Goal: Transaction & Acquisition: Purchase product/service

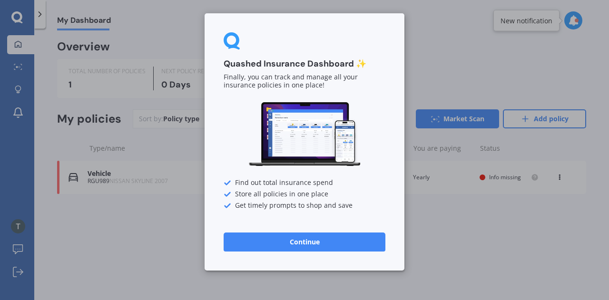
click at [283, 242] on button "Continue" at bounding box center [305, 242] width 162 height 19
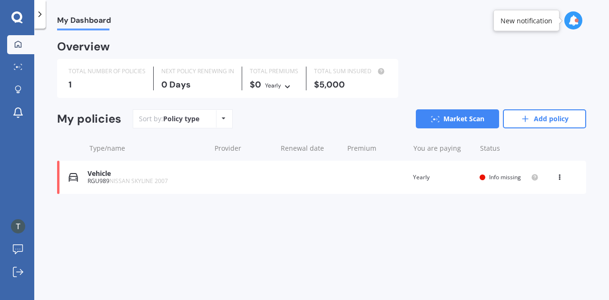
click at [490, 177] on span "Info missing" at bounding box center [505, 177] width 32 height 8
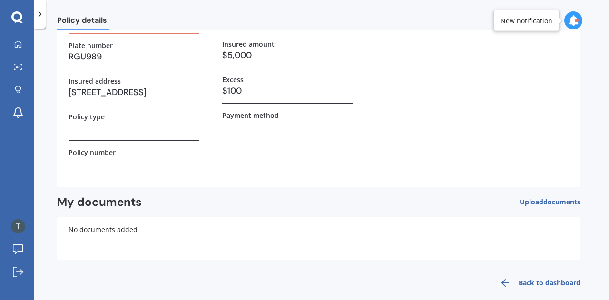
scroll to position [90, 0]
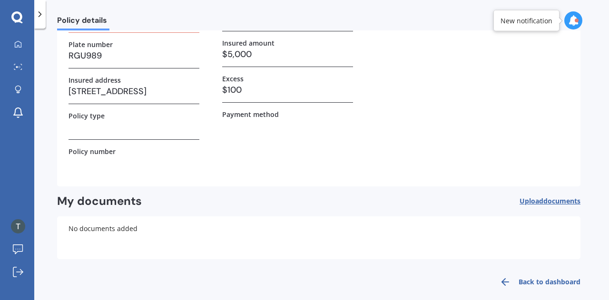
click at [92, 51] on h3 "RGU989" at bounding box center [133, 56] width 131 height 14
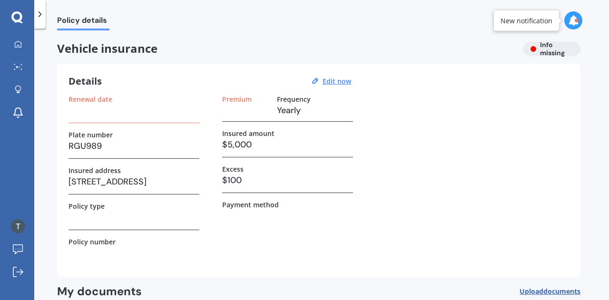
click at [89, 100] on label "Renewal date" at bounding box center [90, 99] width 44 height 8
click at [329, 83] on u "Edit now" at bounding box center [337, 81] width 29 height 9
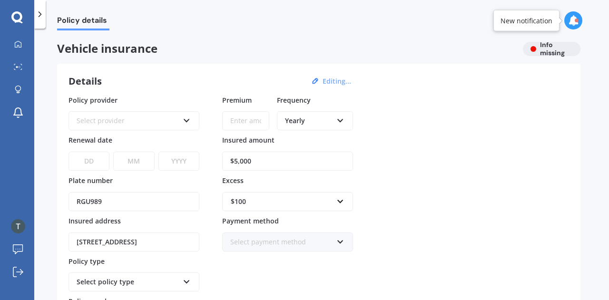
click at [176, 119] on div "Select provider" at bounding box center [128, 121] width 102 height 10
click at [401, 172] on div "Policy provider AA AA AMI AMP ANZ ASB Aioi Nissay Dowa Ando Assurant Autosure B…" at bounding box center [318, 213] width 500 height 237
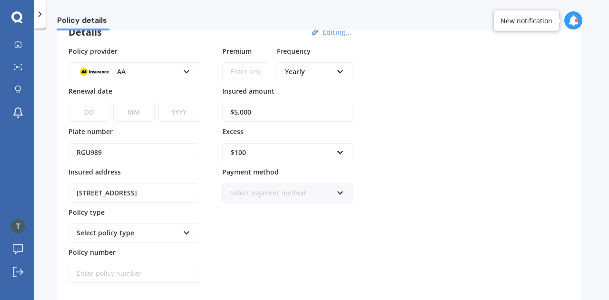
scroll to position [49, 0]
click at [257, 109] on input "$5,000" at bounding box center [287, 112] width 131 height 19
type input "$5"
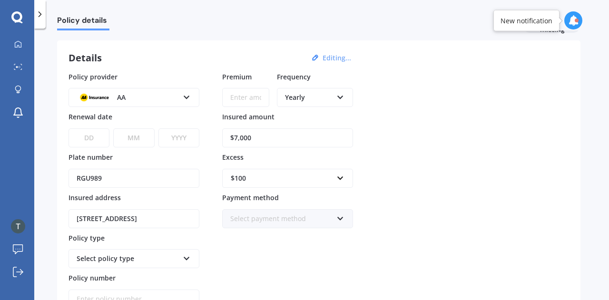
scroll to position [25, 0]
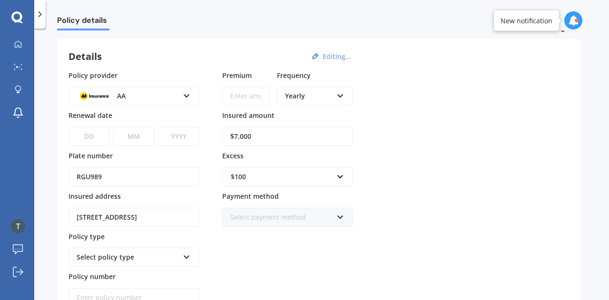
type input "$7,000"
click at [184, 98] on div "AA AA AMI AMP ANZ ASB Aioi Nissay Dowa Ando Assurant Autosure BNZ Co-Operative …" at bounding box center [133, 96] width 131 height 19
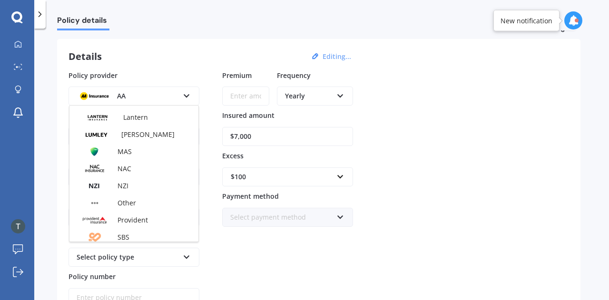
scroll to position [411, 0]
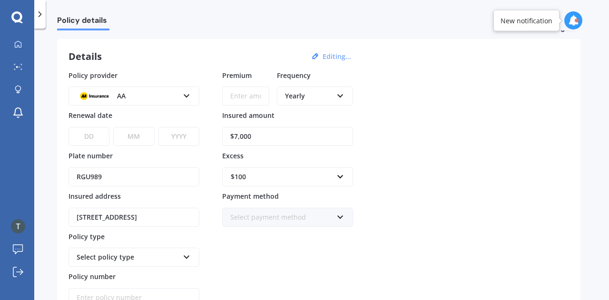
click at [470, 188] on div "Policy provider AA AA AMI AMP ANZ ASB Aioi Nissay Dowa Ando Assurant Autosure B…" at bounding box center [318, 188] width 500 height 237
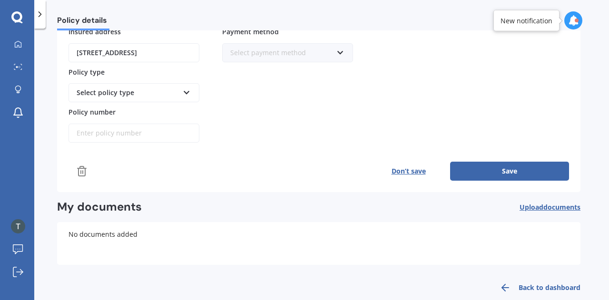
scroll to position [202, 0]
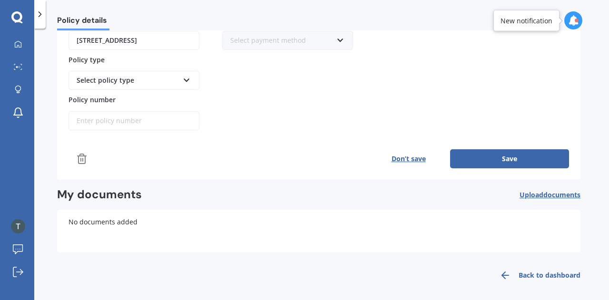
click at [84, 155] on icon at bounding box center [81, 158] width 11 height 11
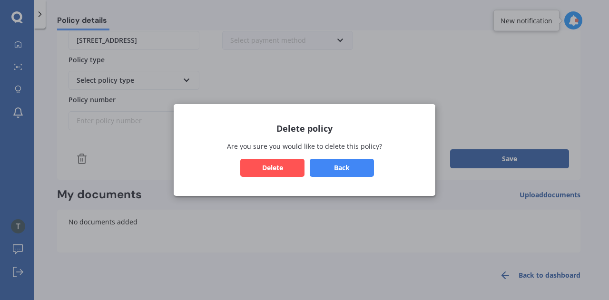
click at [282, 169] on button "Delete" at bounding box center [272, 168] width 64 height 18
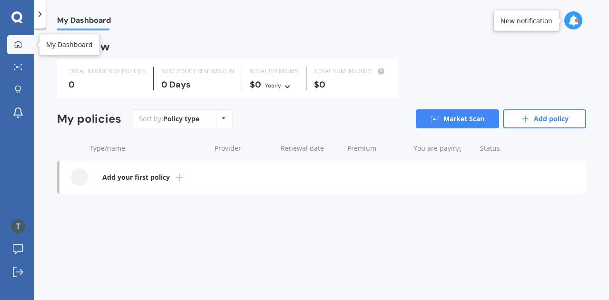
click at [15, 43] on icon at bounding box center [18, 43] width 7 height 7
click at [19, 14] on icon at bounding box center [16, 16] width 11 height 11
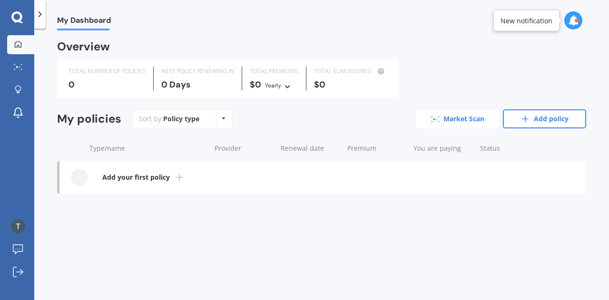
click at [440, 119] on link "Market Scan" at bounding box center [457, 118] width 83 height 19
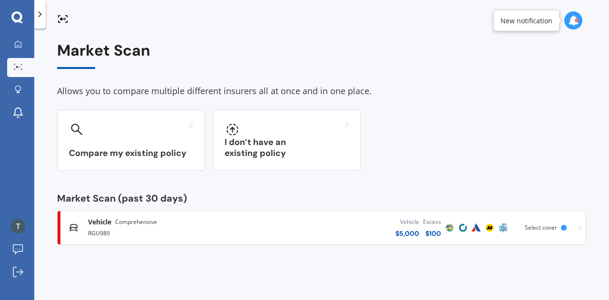
click at [154, 229] on div "RGU989" at bounding box center [172, 232] width 168 height 11
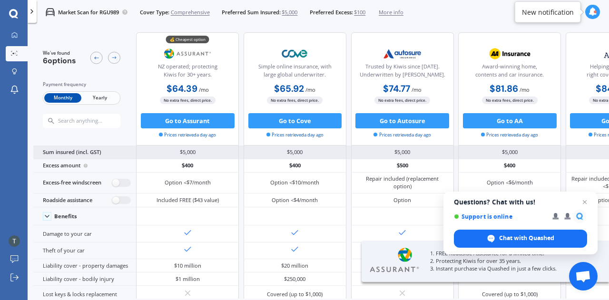
click at [180, 151] on div "$5,000" at bounding box center [187, 152] width 103 height 13
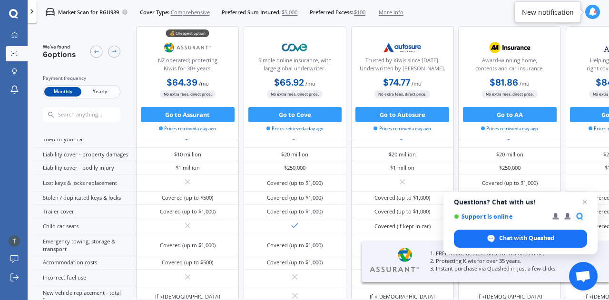
scroll to position [142, 0]
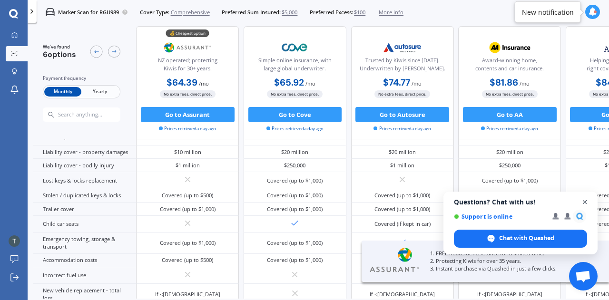
click at [582, 200] on span "Close chat" at bounding box center [585, 202] width 12 height 12
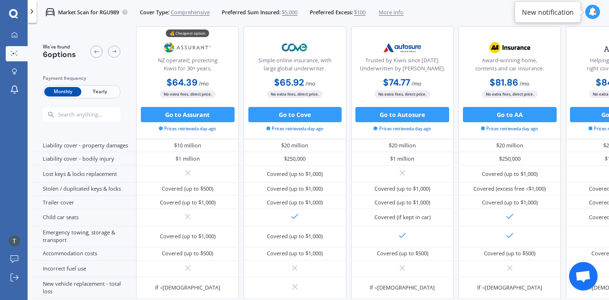
scroll to position [0, 0]
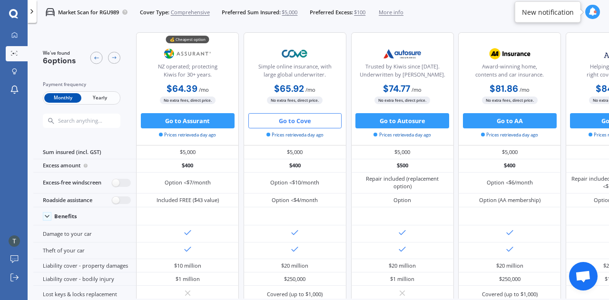
click at [303, 117] on button "Go to Cove" at bounding box center [295, 120] width 94 height 15
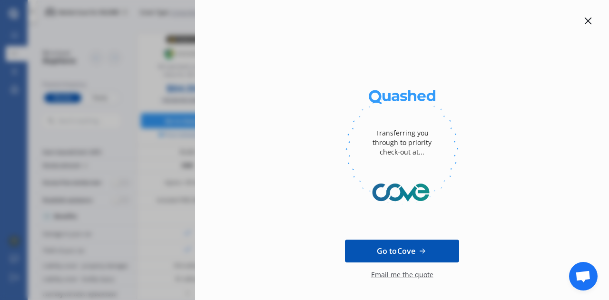
click at [587, 24] on div at bounding box center [587, 20] width 11 height 11
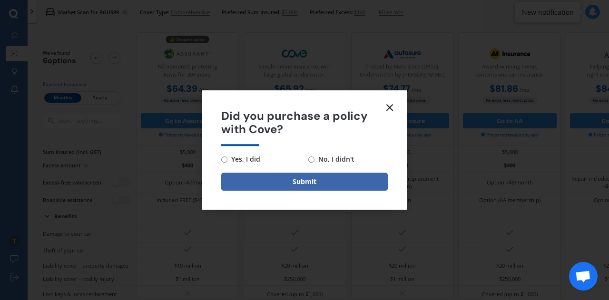
click at [318, 160] on span "No, I didn't" at bounding box center [334, 159] width 40 height 11
click at [314, 160] on input "No, I didn't" at bounding box center [311, 160] width 6 height 6
radio input "true"
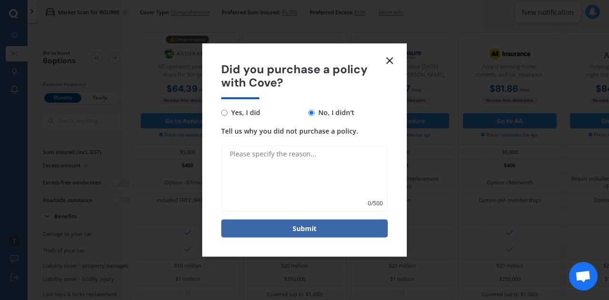
click at [316, 169] on textarea "Tell us why you did not purchase a policy." at bounding box center [304, 179] width 166 height 67
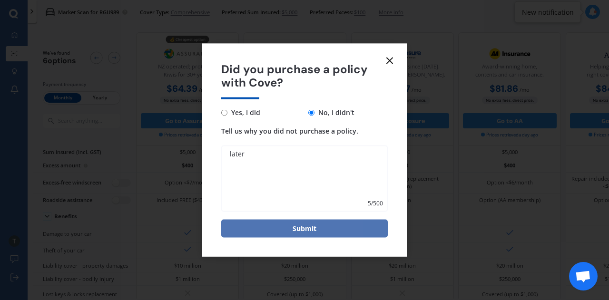
type textarea "later"
click at [304, 228] on button "Submit" at bounding box center [304, 229] width 166 height 18
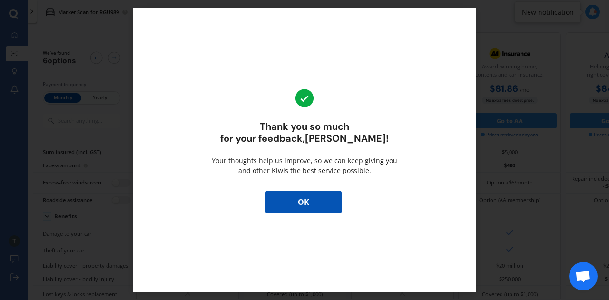
click at [312, 208] on button "OK" at bounding box center [303, 202] width 76 height 23
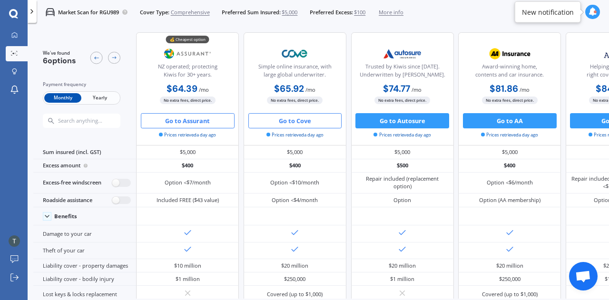
click at [215, 120] on button "Go to Assurant" at bounding box center [188, 120] width 94 height 15
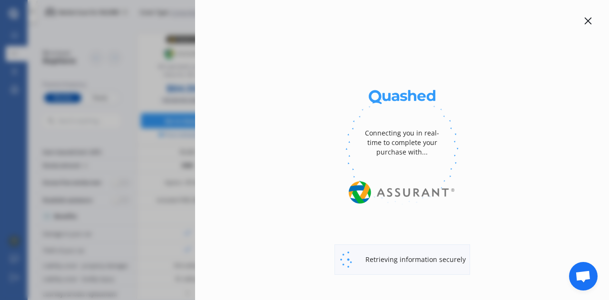
select select "full"
select select "0"
select select "North Shore"
select select "NISSAN"
select select "SKYLINE"
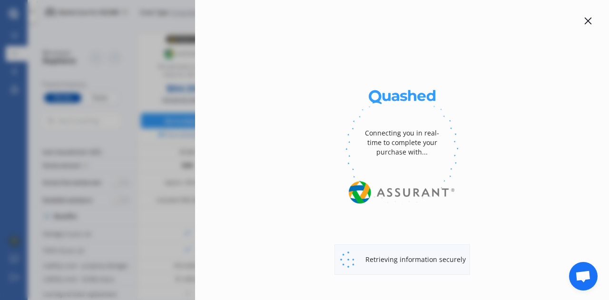
select select "250GT"
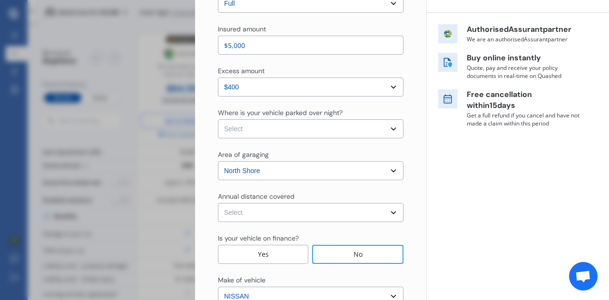
scroll to position [159, 0]
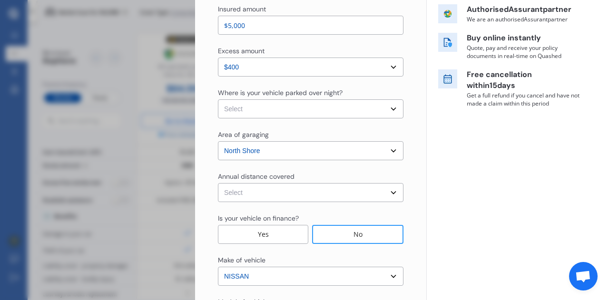
click at [387, 68] on select "Select excess amount $400 $900 $1,400" at bounding box center [311, 67] width 186 height 19
click at [218, 58] on select "Select excess amount $400 $900 $1,400" at bounding box center [311, 67] width 186 height 19
click at [282, 114] on select "Select In a garage On own property On street or road" at bounding box center [311, 108] width 186 height 19
select select "On own property"
click at [218, 99] on select "Select In a garage On own property On street or road" at bounding box center [311, 108] width 186 height 19
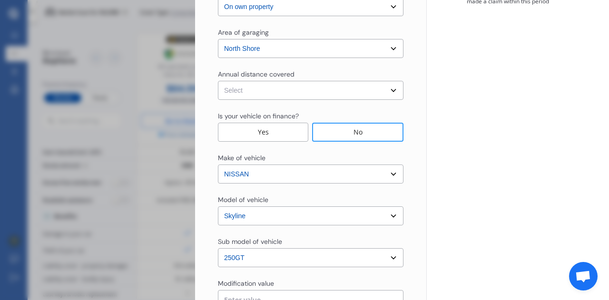
scroll to position [262, 0]
click at [313, 88] on select "Select Low (less than 15,000km per year) Average (15,000-30,000km per year) Hig…" at bounding box center [311, 89] width 186 height 19
select select "15000"
click at [218, 80] on select "Select Low (less than 15,000km per year) Average (15,000-30,000km per year) Hig…" at bounding box center [311, 89] width 186 height 19
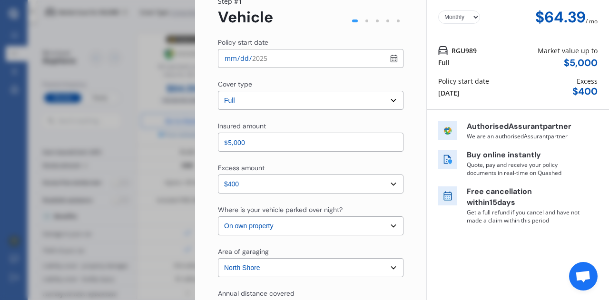
scroll to position [40, 0]
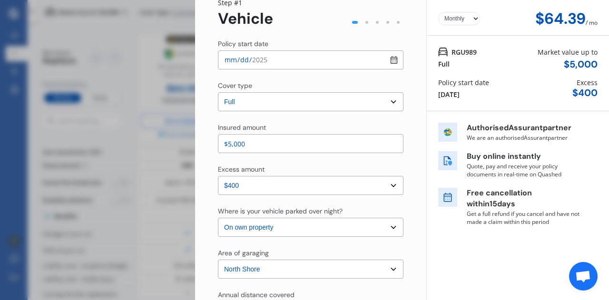
click at [232, 144] on input "$5,000" at bounding box center [311, 143] width 186 height 19
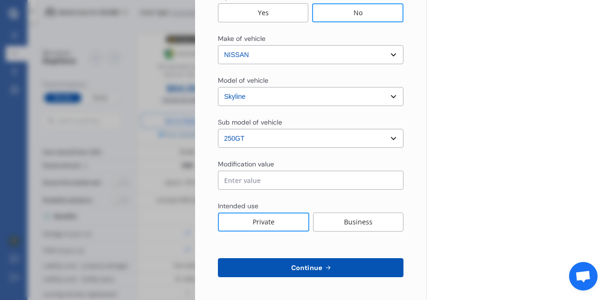
scroll to position [380, 0]
type input "$7,000"
click at [314, 264] on span "Continue" at bounding box center [306, 268] width 35 height 8
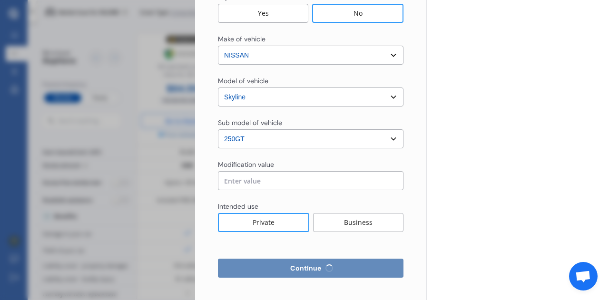
select select "Mr"
select select "23"
select select "03"
select select "1989"
select select "full"
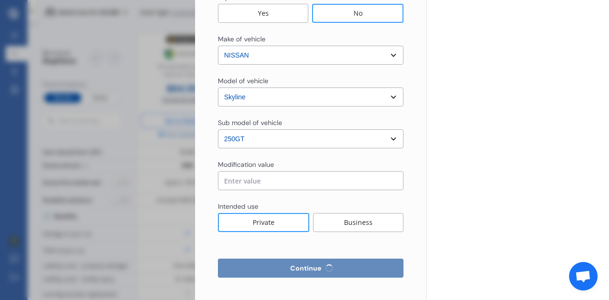
select select "more than 4 years"
select select "[GEOGRAPHIC_DATA]"
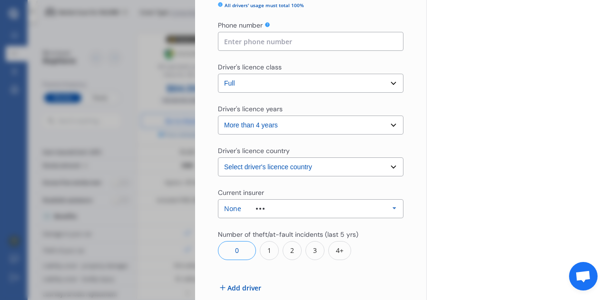
scroll to position [279, 0]
click at [352, 132] on select "Select driver's licence years Less than 1 year 1-2 years 2-4 years More than 4 …" at bounding box center [311, 123] width 186 height 19
click at [261, 210] on div "None Allianz AAI AMI IAG - NZI/State [PERSON_NAME] Vero Unknown Other Insurer N…" at bounding box center [311, 207] width 186 height 19
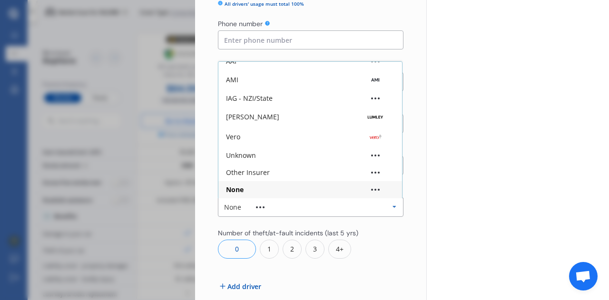
click at [261, 210] on div "None Allianz AAI AMI IAG - NZI/State [PERSON_NAME] Vero Unknown Other Insurer N…" at bounding box center [311, 207] width 186 height 19
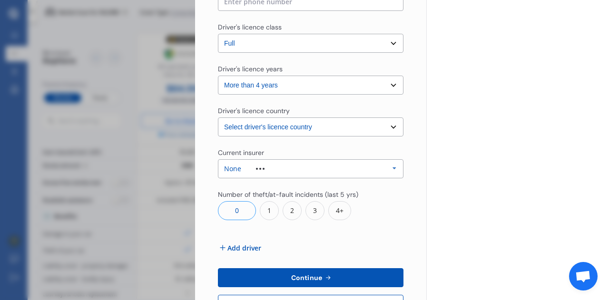
scroll to position [354, 0]
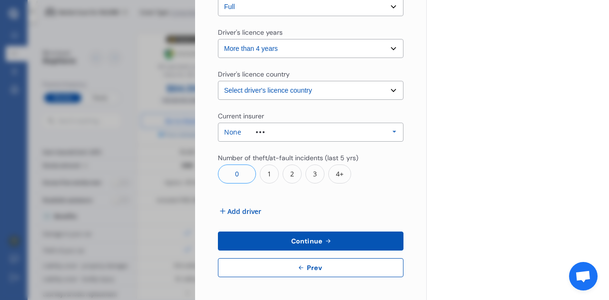
click at [279, 237] on button "Continue" at bounding box center [311, 241] width 186 height 19
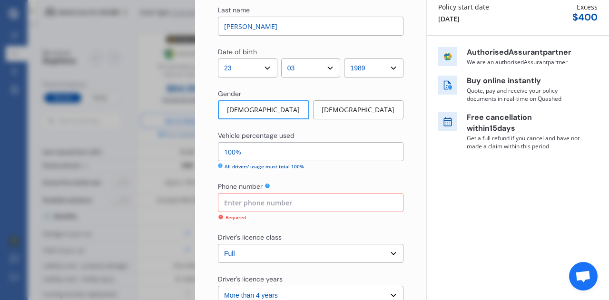
scroll to position [115, 0]
click at [297, 205] on input at bounding box center [311, 203] width 186 height 19
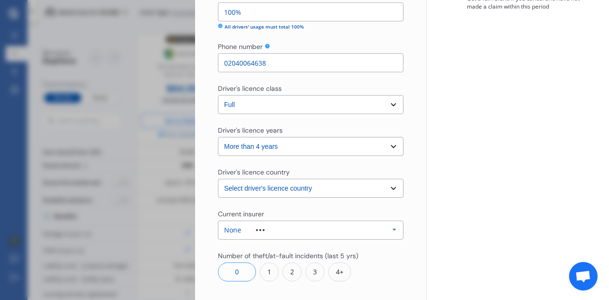
scroll to position [354, 0]
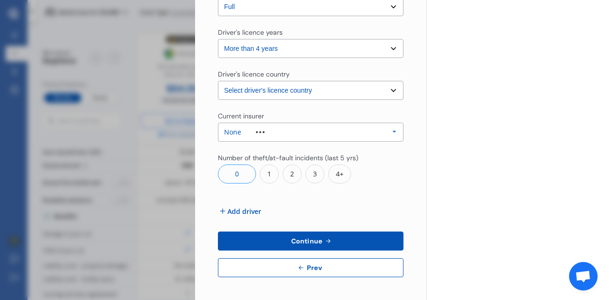
type input "02040064638"
click at [237, 214] on span "Add driver" at bounding box center [244, 211] width 34 height 10
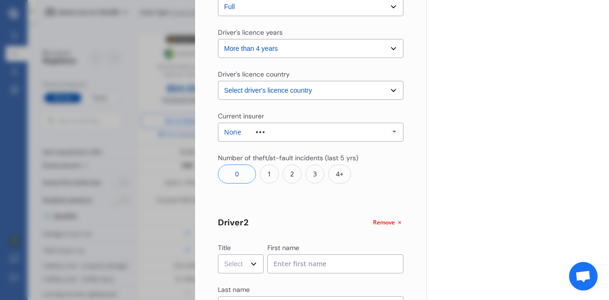
click at [239, 259] on select "Select Mr Mrs Miss Ms Dr" at bounding box center [241, 263] width 46 height 19
select select "Mrs"
click at [218, 254] on select "Select Mr Mrs Miss Ms Dr" at bounding box center [241, 263] width 46 height 19
click at [292, 263] on input at bounding box center [335, 263] width 137 height 19
type input "Amber"
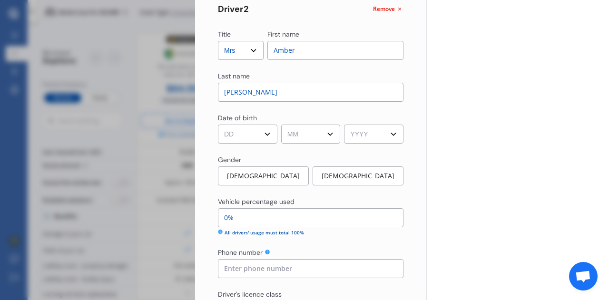
scroll to position [606, 0]
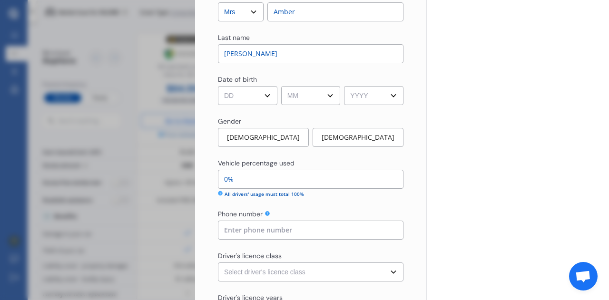
type input "[PERSON_NAME]"
click at [351, 142] on div "[DEMOGRAPHIC_DATA]" at bounding box center [358, 137] width 91 height 19
click at [270, 180] on input "0%" at bounding box center [311, 179] width 186 height 19
type input "99%"
type input "1%"
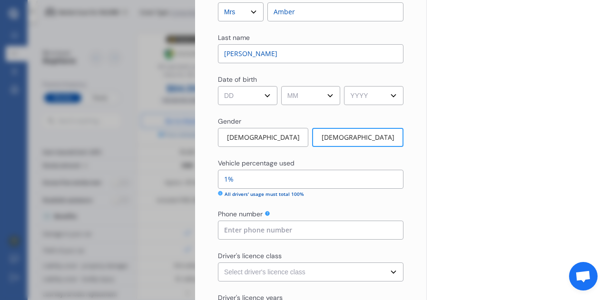
type input "89%"
type input "11%"
type input "99%"
type input "1%"
type input "90%"
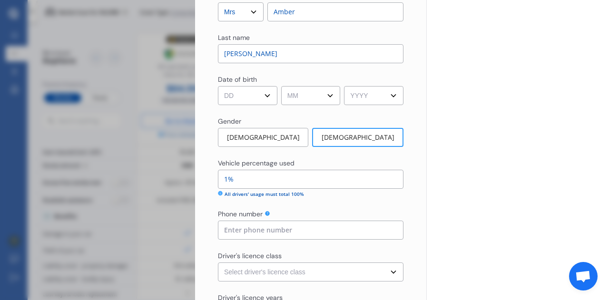
type input "10%"
type input "0%"
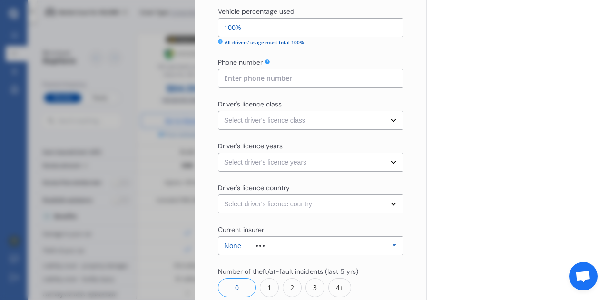
scroll to position [763, 0]
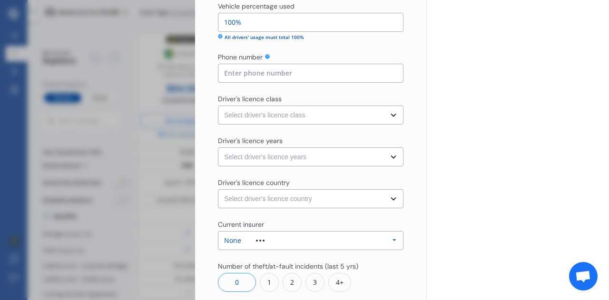
type input "100%"
click at [307, 114] on select "Select driver's licence class None Learner Restricted Full" at bounding box center [311, 115] width 186 height 19
select select "full"
click at [218, 106] on select "Select driver's licence class None Learner Restricted Full" at bounding box center [311, 115] width 186 height 19
click at [284, 155] on select "Select driver's licence years Less than 1 year 1-2 years 2-4 years More than 4 …" at bounding box center [311, 156] width 186 height 19
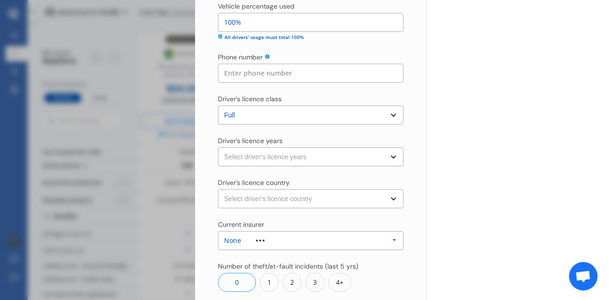
select select "more than 4 years"
click at [218, 147] on select "Select driver's licence years Less than 1 year 1-2 years 2-4 years More than 4 …" at bounding box center [311, 156] width 186 height 19
click at [274, 206] on select "Select driver's licence country [GEOGRAPHIC_DATA] [GEOGRAPHIC_DATA] [GEOGRAPHIC…" at bounding box center [311, 198] width 186 height 19
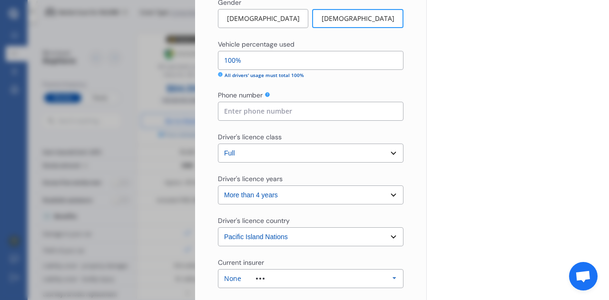
scroll to position [724, 0]
click at [266, 238] on select "Select driver's licence country [GEOGRAPHIC_DATA] [GEOGRAPHIC_DATA] [GEOGRAPHIC…" at bounding box center [311, 237] width 186 height 19
select select "Other Country"
click at [218, 228] on select "Select driver's licence country [GEOGRAPHIC_DATA] [GEOGRAPHIC_DATA] [GEOGRAPHIC…" at bounding box center [311, 237] width 186 height 19
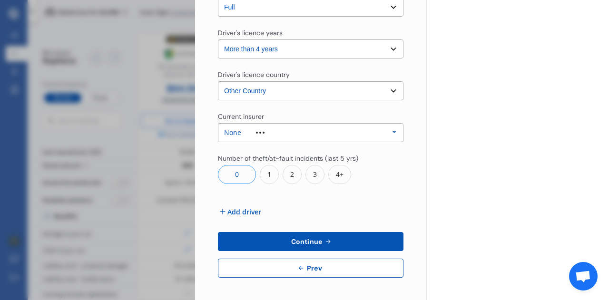
click at [256, 250] on button "Continue" at bounding box center [311, 241] width 186 height 19
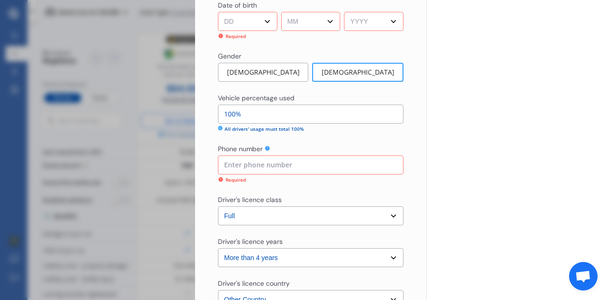
scroll to position [616, 0]
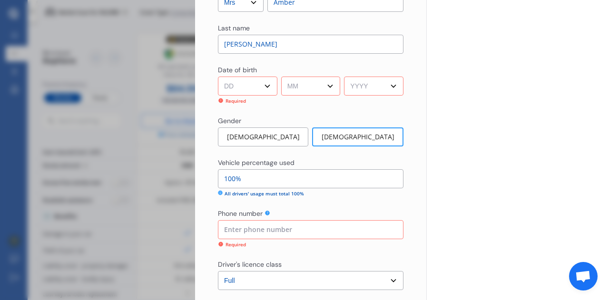
click at [255, 81] on select "DD 01 02 03 04 05 06 07 08 09 10 11 12 13 14 15 16 17 18 19 20 21 22 23 24 25 2…" at bounding box center [247, 86] width 59 height 19
select select "16"
click at [218, 77] on select "DD 01 02 03 04 05 06 07 08 09 10 11 12 13 14 15 16 17 18 19 20 21 22 23 24 25 2…" at bounding box center [247, 86] width 59 height 19
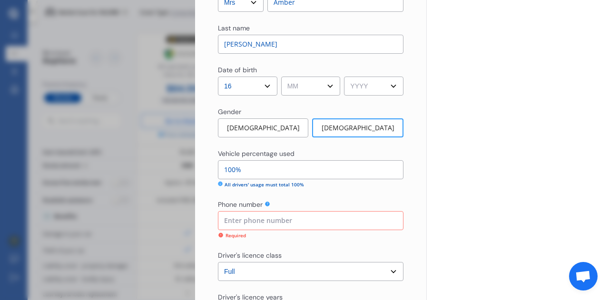
click at [301, 83] on select "MM 01 02 03 04 05 06 07 08 09 10 11 12" at bounding box center [310, 86] width 59 height 19
select select "01"
click at [281, 77] on select "MM 01 02 03 04 05 06 07 08 09 10 11 12" at bounding box center [310, 86] width 59 height 19
click at [353, 87] on select "YYYY 2009 2008 2007 2006 2005 2004 2003 2002 2001 2000 1999 1998 1997 1996 1995…" at bounding box center [373, 86] width 59 height 19
select select "1992"
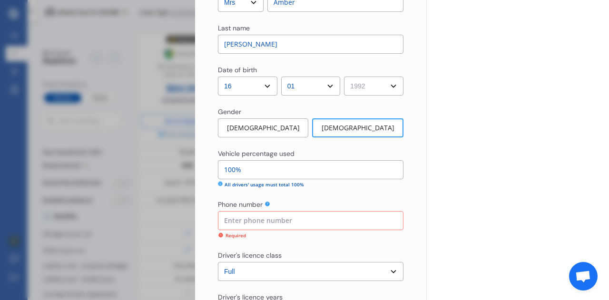
click at [344, 77] on select "YYYY 2009 2008 2007 2006 2005 2004 2003 2002 2001 2000 1999 1998 1997 1996 1995…" at bounding box center [373, 86] width 59 height 19
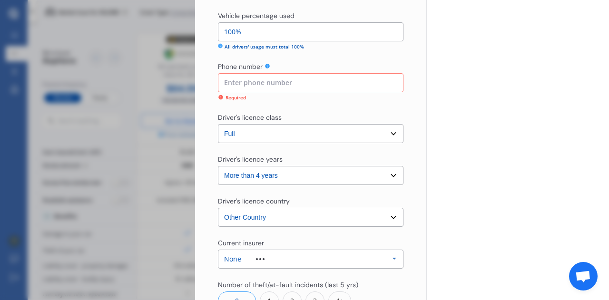
scroll to position [880, 0]
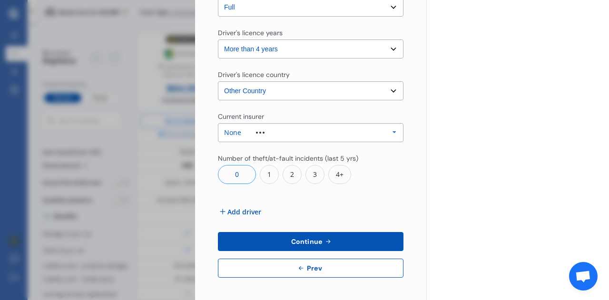
click at [268, 235] on button "Continue" at bounding box center [311, 241] width 186 height 19
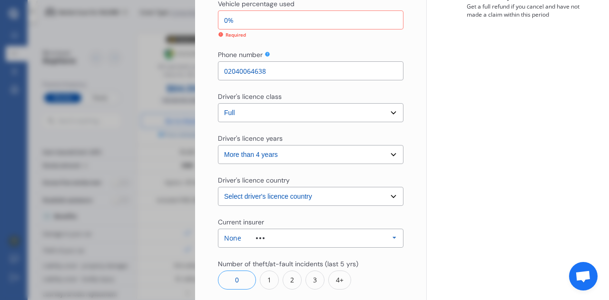
scroll to position [247, 0]
click at [260, 25] on input "0%" at bounding box center [311, 20] width 186 height 19
type input "1%"
type input "99%"
type input "10%"
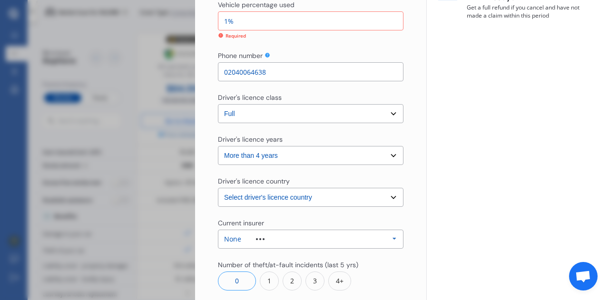
type input "90%"
type input "100%"
type input "0%"
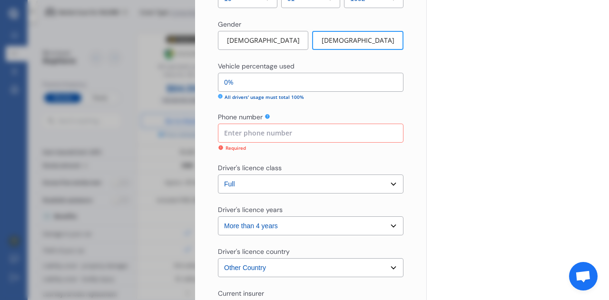
scroll to position [880, 0]
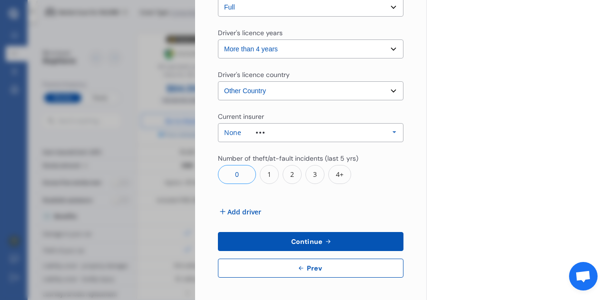
type input "100%"
click at [285, 238] on button "Continue" at bounding box center [311, 241] width 186 height 19
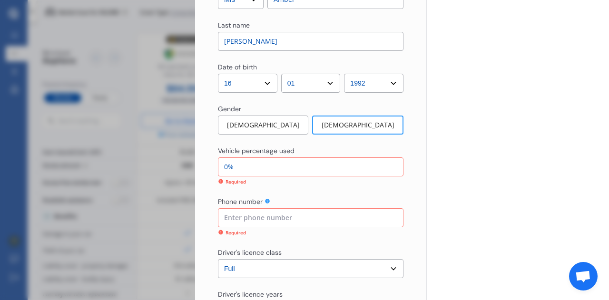
scroll to position [616, 0]
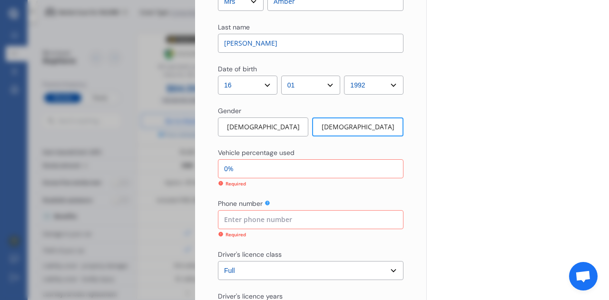
click at [281, 222] on input at bounding box center [311, 219] width 186 height 19
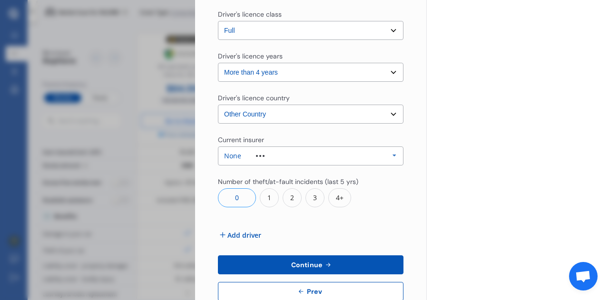
scroll to position [871, 0]
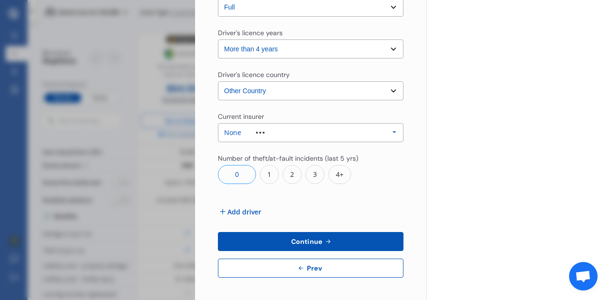
type input "02902538932"
click at [279, 243] on button "Continue" at bounding box center [311, 241] width 186 height 19
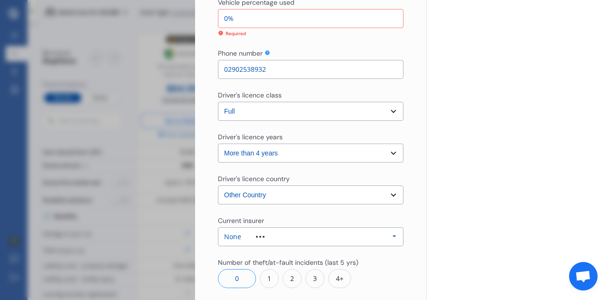
scroll to position [764, 0]
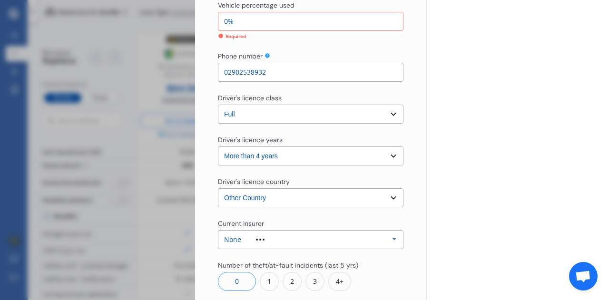
click at [231, 24] on input "0%" at bounding box center [311, 21] width 186 height 19
type input "99%"
type input "1%"
type input "90%"
type input "10%"
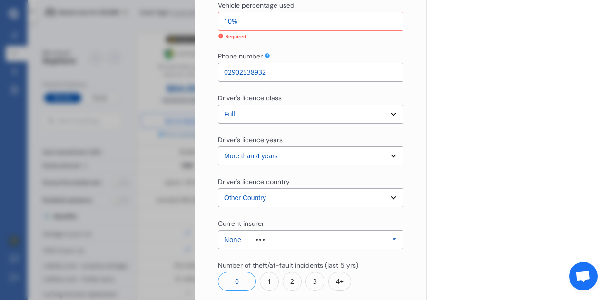
type input "0%"
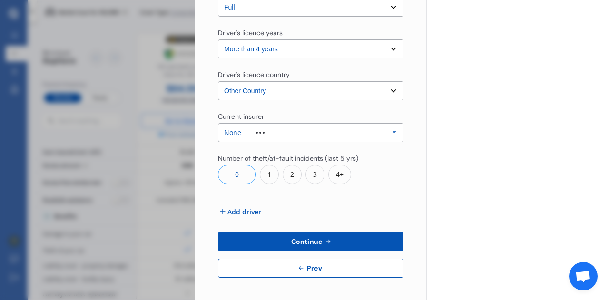
type input "100%"
click at [261, 232] on button "Continue" at bounding box center [311, 241] width 186 height 19
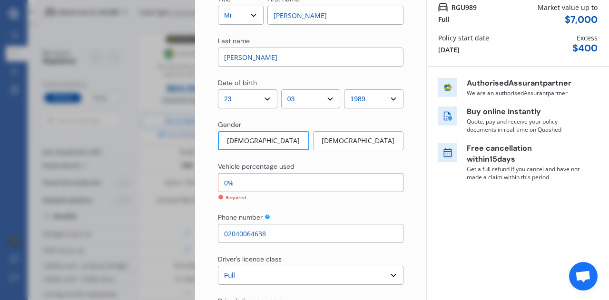
scroll to position [85, 0]
click at [230, 182] on input "0%" at bounding box center [311, 183] width 186 height 19
type input "1%"
type input "99%"
type input "10%"
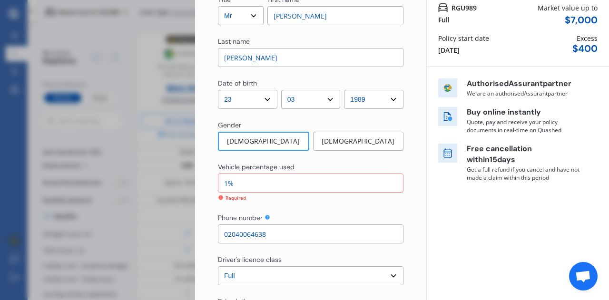
type input "90%"
type input "100%"
type input "0%"
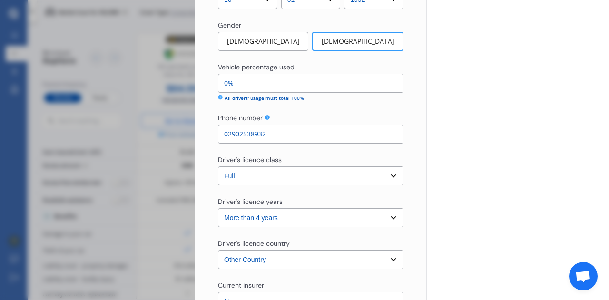
scroll to position [871, 0]
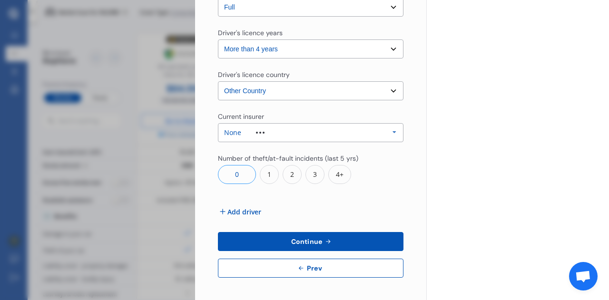
type input "100%"
click at [273, 240] on button "Continue" at bounding box center [311, 241] width 186 height 19
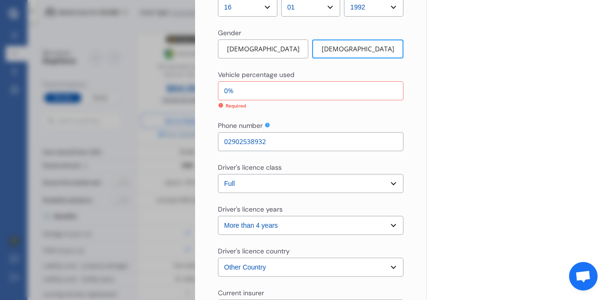
scroll to position [694, 0]
click at [229, 96] on input "0%" at bounding box center [311, 91] width 186 height 19
type input "95%"
type input "5%"
type input "50%"
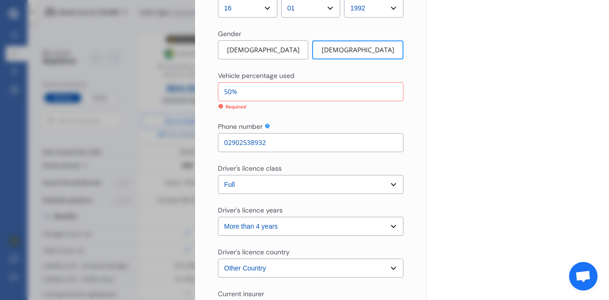
scroll to position [871, 0]
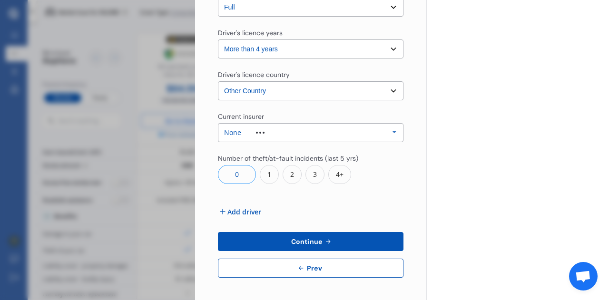
type input "50%"
click at [278, 243] on button "Continue" at bounding box center [311, 241] width 186 height 19
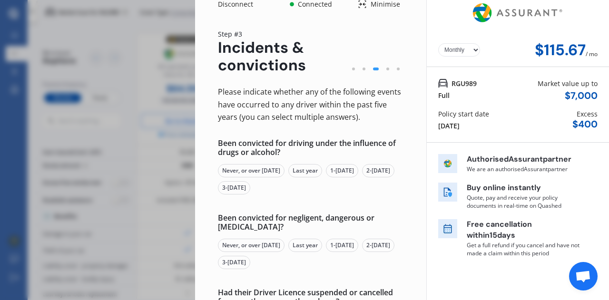
scroll to position [42, 0]
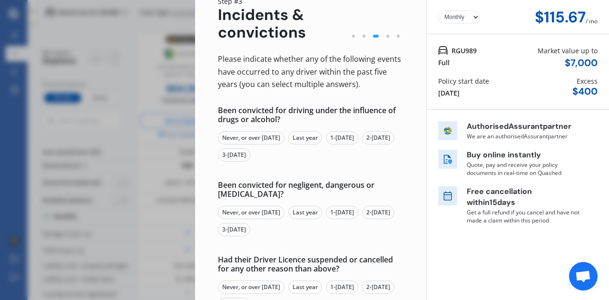
click at [266, 135] on div "Never, or over [DATE]" at bounding box center [251, 137] width 67 height 13
click at [260, 213] on div "Never, or over [DATE]" at bounding box center [251, 212] width 67 height 13
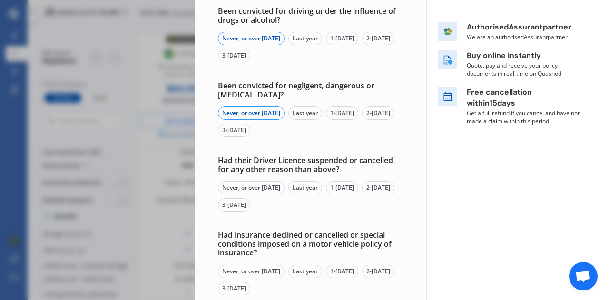
scroll to position [143, 0]
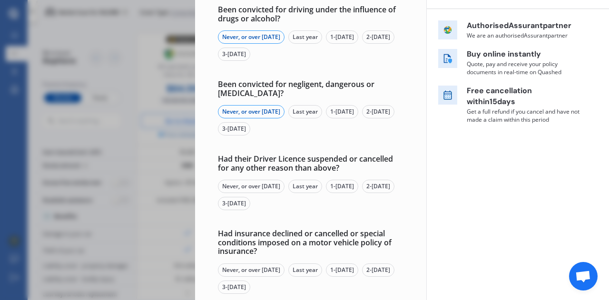
click at [259, 189] on div "Never, or over [DATE]" at bounding box center [251, 186] width 67 height 13
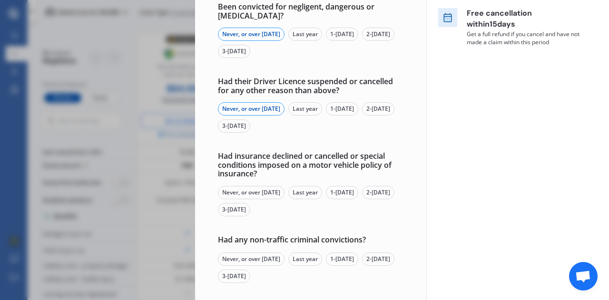
scroll to position [221, 0]
click at [259, 189] on div "Never, or over [DATE]" at bounding box center [251, 192] width 67 height 13
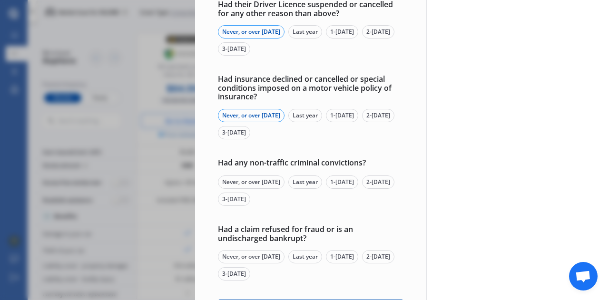
scroll to position [298, 0]
click at [259, 189] on div "Never, or over [DATE] Last year 1-[DATE] 2-[DATE] 3-[DATE]" at bounding box center [311, 190] width 186 height 30
click at [261, 184] on div "Never, or over [DATE]" at bounding box center [251, 181] width 67 height 13
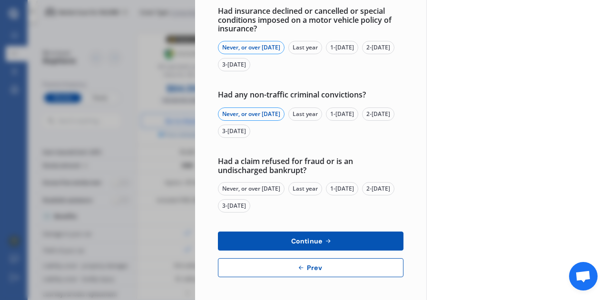
click at [261, 184] on div "Never, or over [DATE]" at bounding box center [251, 188] width 67 height 13
click at [279, 239] on button "Continue" at bounding box center [311, 241] width 186 height 19
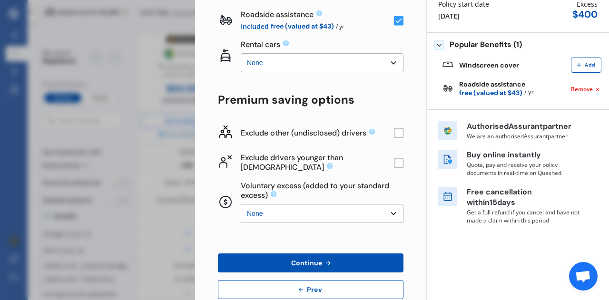
scroll to position [140, 0]
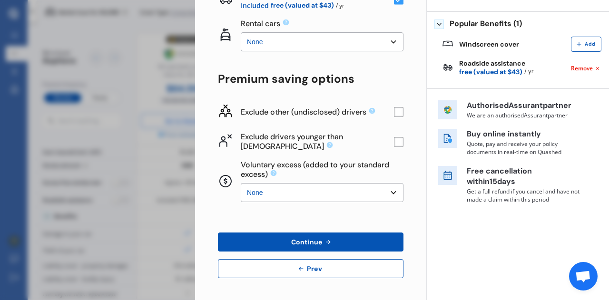
click at [321, 246] on button "Continue" at bounding box center [311, 242] width 186 height 19
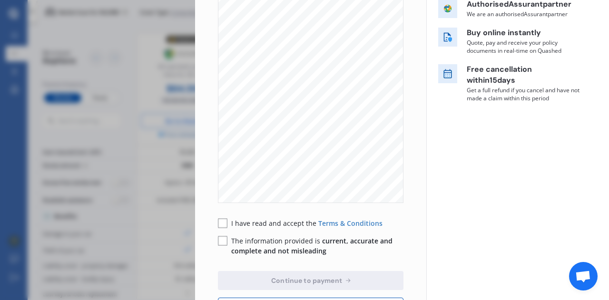
scroll to position [0, 0]
